Goal: Information Seeking & Learning: Learn about a topic

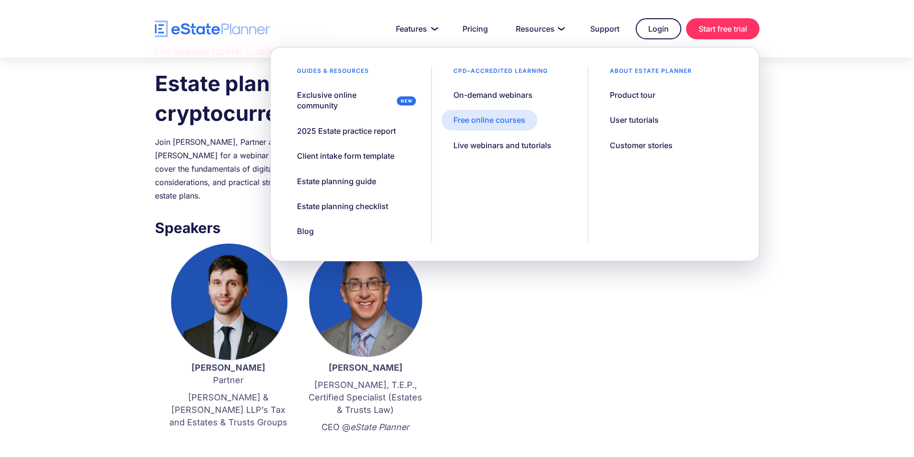
click at [504, 123] on div "Free online courses" at bounding box center [490, 120] width 72 height 11
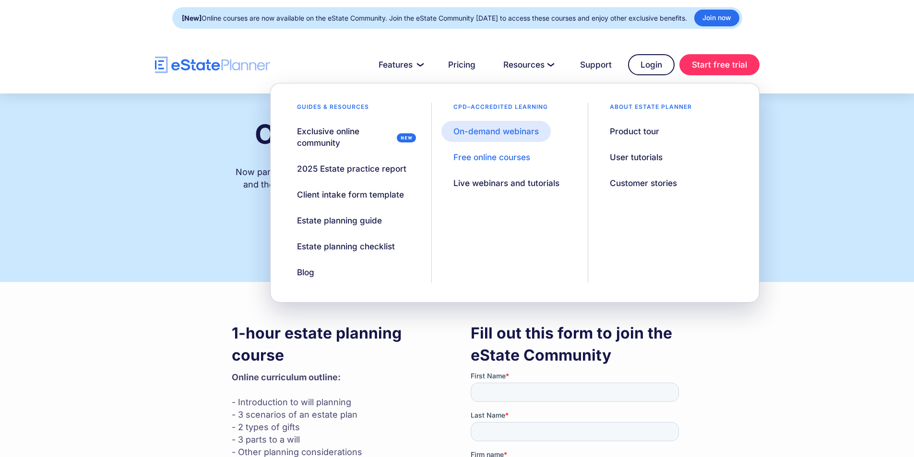
click at [487, 131] on div "On-demand webinars" at bounding box center [496, 132] width 85 height 12
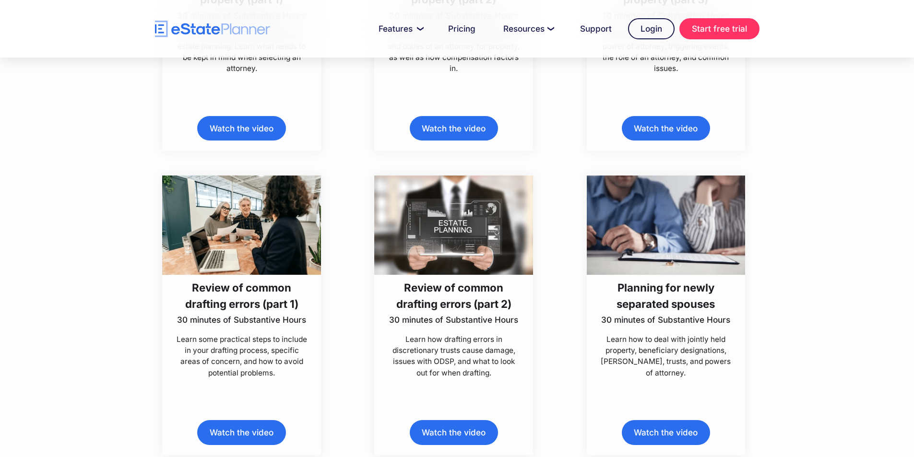
scroll to position [5040, 0]
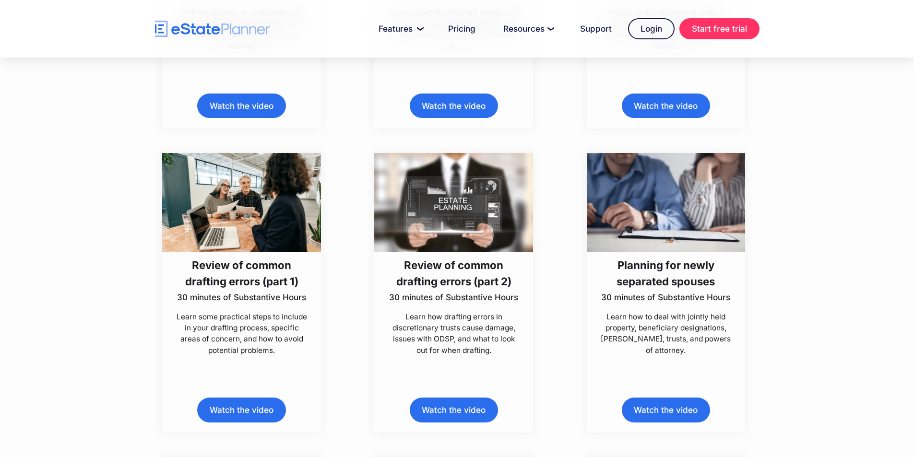
click at [439, 414] on link "Watch the video" at bounding box center [454, 410] width 88 height 24
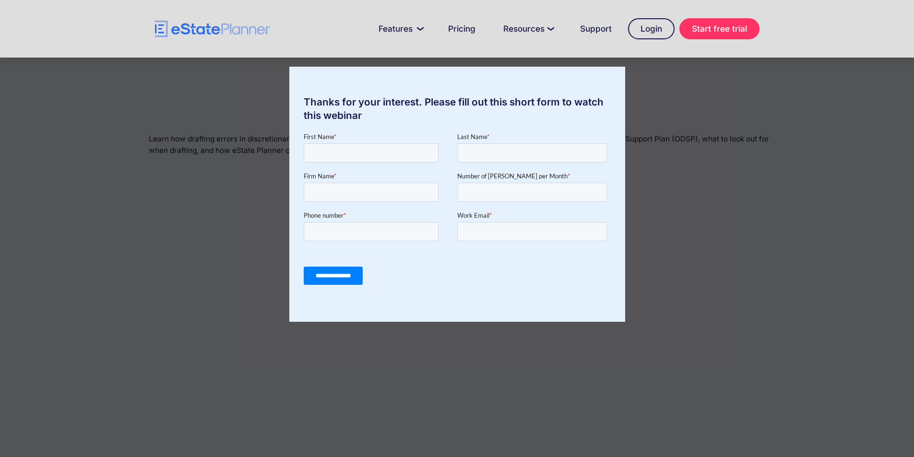
click at [247, 107] on div "Thanks for your interest. Please fill out this short form to watch this webinar" at bounding box center [457, 228] width 914 height 457
